Goal: Find specific page/section: Find specific page/section

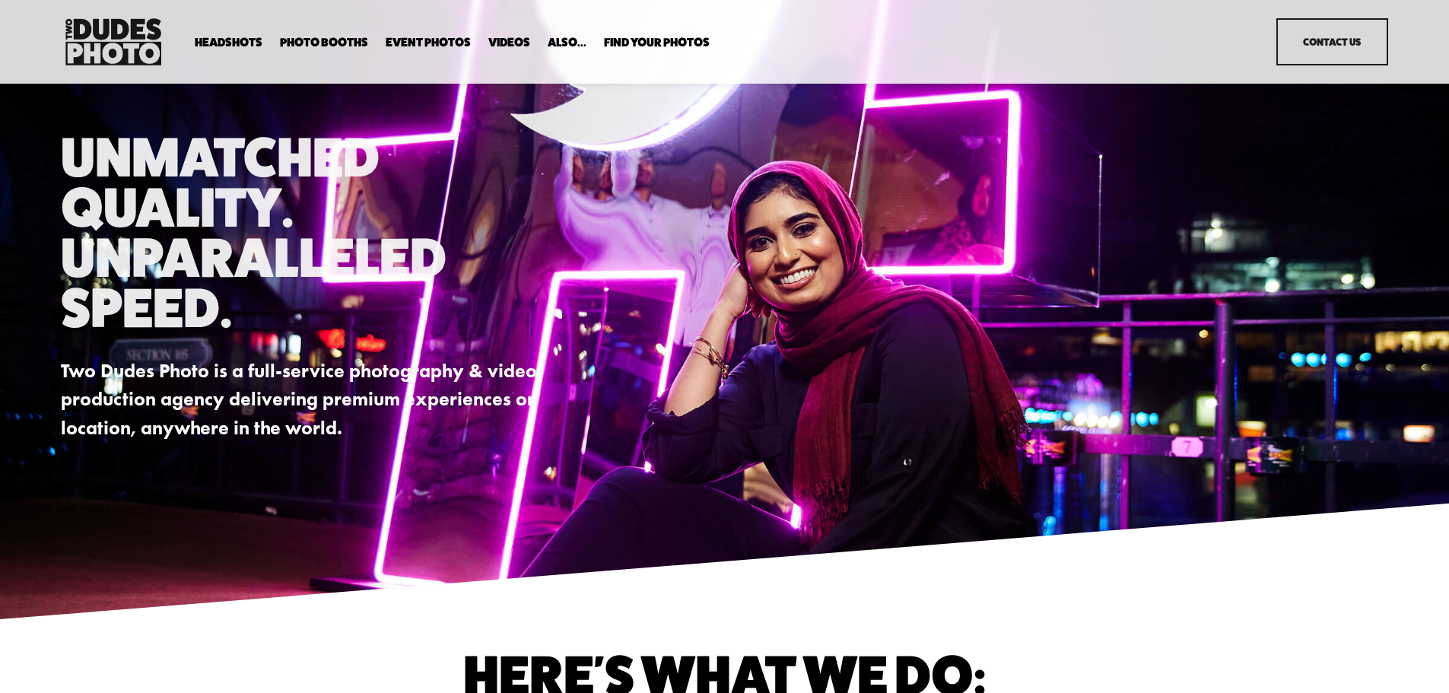
click at [0, 0] on div "Party Booth Headshots" at bounding box center [0, 0] width 0 height 0
click at [0, 0] on link "Headshots" at bounding box center [0, 0] width 0 height 0
click at [655, 40] on span "Find Your Photos" at bounding box center [657, 43] width 106 height 12
click at [0, 0] on link "Headshots" at bounding box center [0, 0] width 0 height 0
